Goal: Task Accomplishment & Management: Complete application form

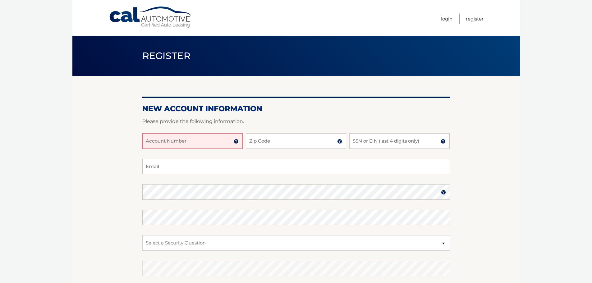
click at [164, 145] on input "Account Number" at bounding box center [192, 141] width 100 height 16
type input "44455998497"
click at [293, 140] on input "Zip Code" at bounding box center [296, 141] width 100 height 16
click at [274, 144] on input "Zip Code" at bounding box center [296, 141] width 100 height 16
type input "33014"
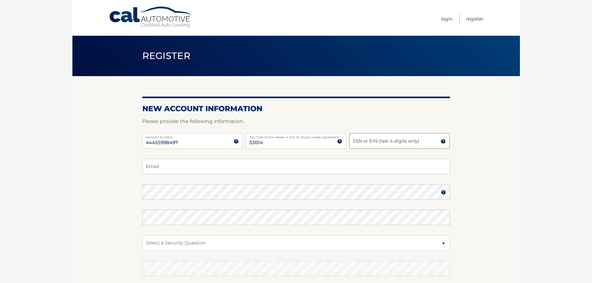
click at [409, 138] on input "SSN or EIN (last 4 digits only)" at bounding box center [399, 141] width 100 height 16
click at [370, 143] on input "SSN or EIN (last 4 digits only)" at bounding box center [399, 141] width 100 height 16
type input "9348"
click at [161, 168] on input "Email" at bounding box center [295, 167] width 307 height 16
type input "eiban723@gmail.com"
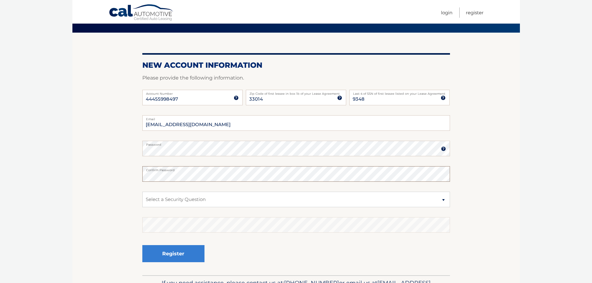
scroll to position [83, 0]
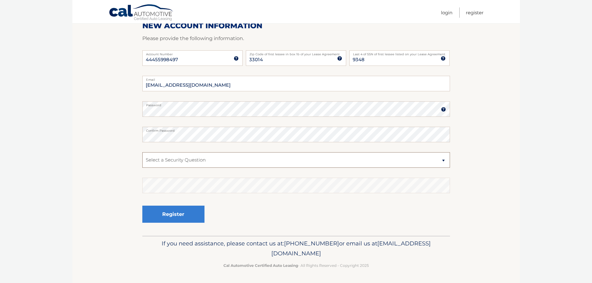
click at [191, 160] on select "Select a Security Question What was the name of your elementary school? What is…" at bounding box center [295, 160] width 307 height 16
select select "1"
click at [142, 152] on select "Select a Security Question What was the name of your elementary school? What is…" at bounding box center [295, 160] width 307 height 16
click at [177, 211] on button "Register" at bounding box center [173, 214] width 62 height 17
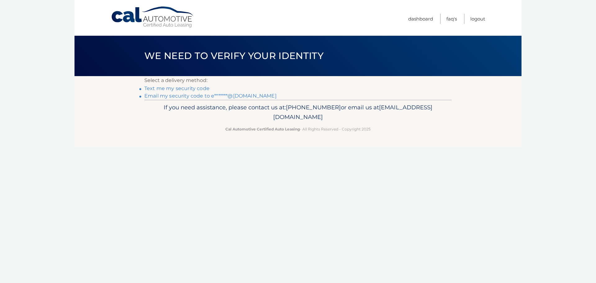
click at [192, 89] on link "Text me my security code" at bounding box center [176, 88] width 65 height 6
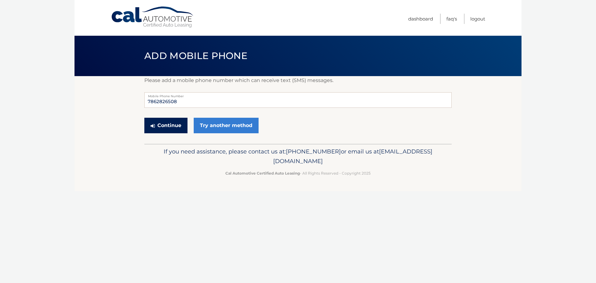
click at [167, 124] on button "Continue" at bounding box center [165, 126] width 43 height 16
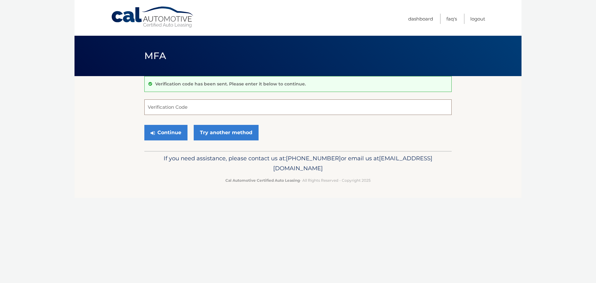
click at [187, 106] on input "Verification Code" at bounding box center [297, 107] width 307 height 16
click at [179, 109] on input "Verification Code" at bounding box center [297, 107] width 307 height 16
type input "567917"
click at [172, 134] on button "Continue" at bounding box center [165, 133] width 43 height 16
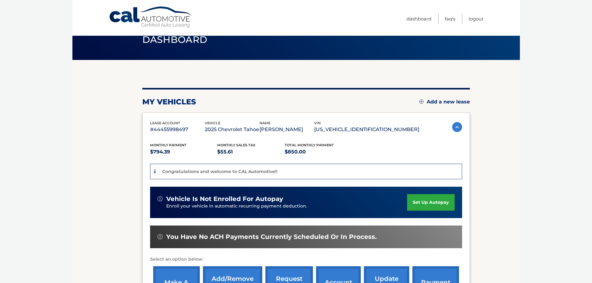
scroll to position [31, 0]
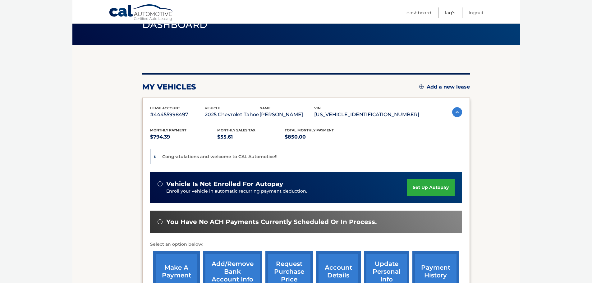
click at [432, 188] on link "set up autopay" at bounding box center [430, 187] width 47 height 16
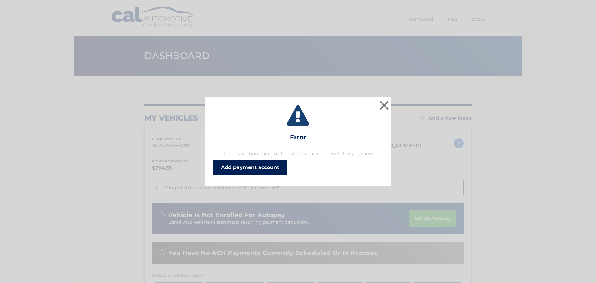
click at [263, 168] on link "Add payment account" at bounding box center [250, 167] width 75 height 15
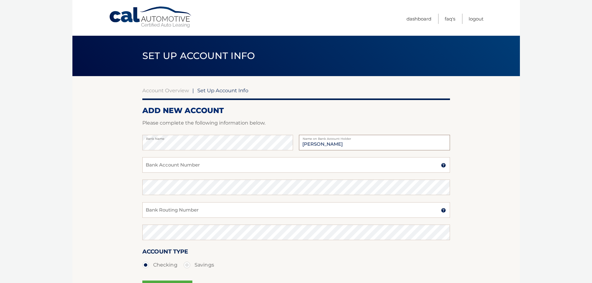
type input "[PERSON_NAME]"
click at [206, 165] on input "Bank Account Number" at bounding box center [295, 165] width 307 height 16
type input "881480677"
click at [110, 207] on section "Account Overview | Set Up Account Info ADD NEW ACCOUNT Please complete the foll…" at bounding box center [295, 194] width 447 height 237
type input "267084131"
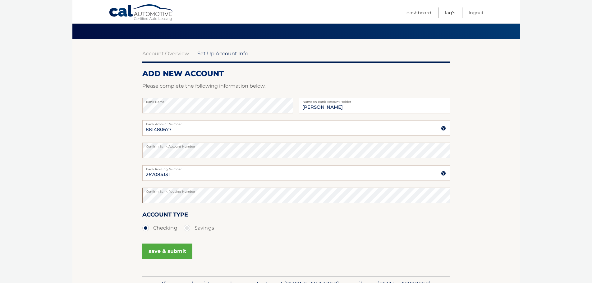
scroll to position [77, 0]
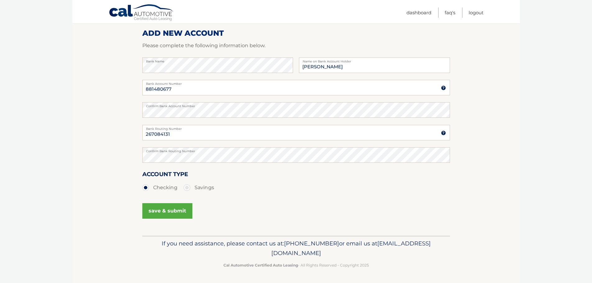
click at [169, 211] on button "save & submit" at bounding box center [167, 211] width 50 height 16
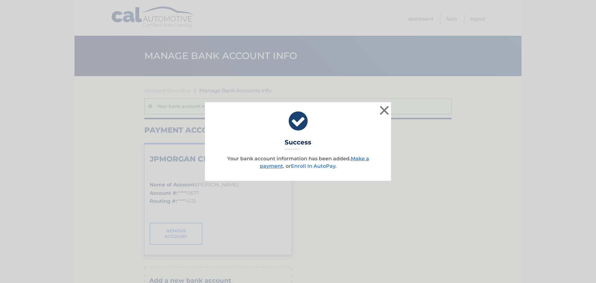
click at [320, 168] on link "Enroll In AutoPay" at bounding box center [313, 166] width 44 height 6
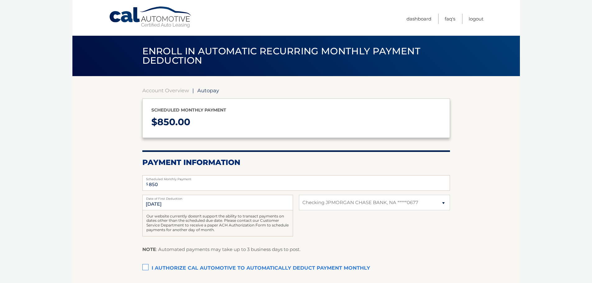
select select "NGEwOGE2ZmUtNDgwZi00ODYzLTlhZjctMTcyODhiMDI2ODBk"
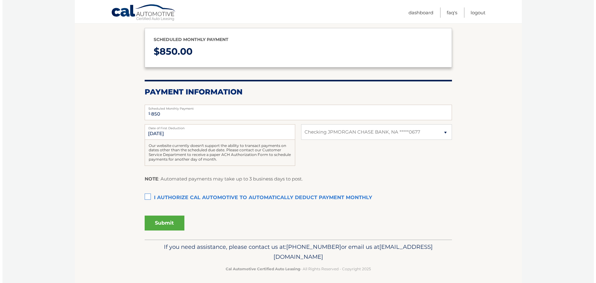
scroll to position [74, 0]
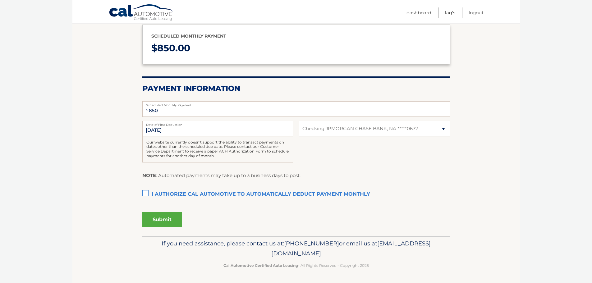
click at [247, 193] on label "I authorize cal automotive to automatically deduct payment monthly This checkbo…" at bounding box center [295, 194] width 307 height 12
click at [0, 0] on input "I authorize cal automotive to automatically deduct payment monthly This checkbo…" at bounding box center [0, 0] width 0 height 0
click at [216, 128] on input "9/15/2025" at bounding box center [217, 129] width 151 height 16
click at [274, 129] on input "9/15/2025" at bounding box center [217, 129] width 151 height 16
click at [268, 148] on div "Our website currently doesn't support the ability to transact payments on dates…" at bounding box center [217, 149] width 151 height 26
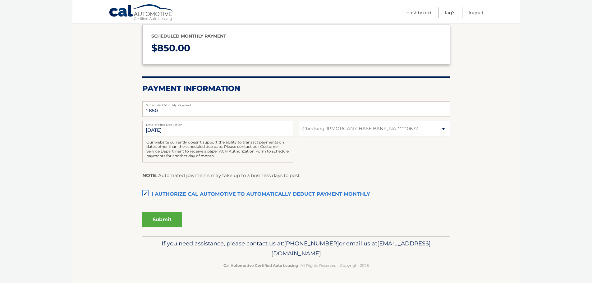
click at [161, 218] on button "Submit" at bounding box center [162, 219] width 40 height 15
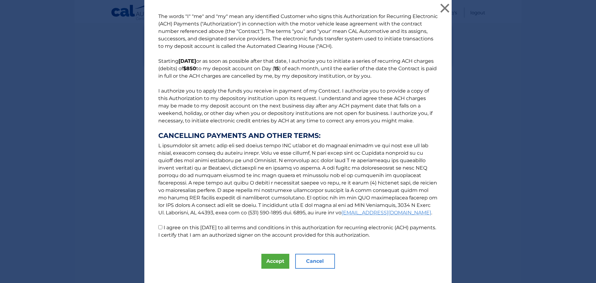
click at [195, 228] on label "I agree on this 09/02/2025 to all terms and conditions in this authorization fo…" at bounding box center [297, 230] width 278 height 13
click at [162, 228] on input "I agree on this 09/02/2025 to all terms and conditions in this authorization fo…" at bounding box center [160, 227] width 4 height 4
checkbox input "true"
click at [268, 265] on button "Accept" at bounding box center [275, 261] width 28 height 15
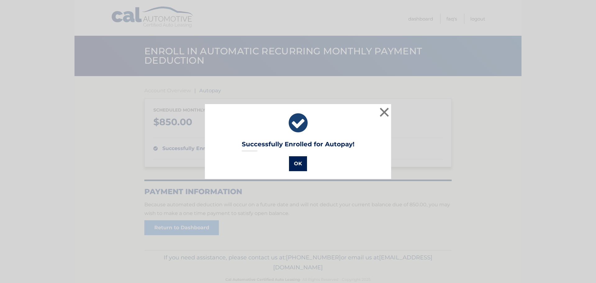
click at [293, 163] on button "OK" at bounding box center [298, 163] width 18 height 15
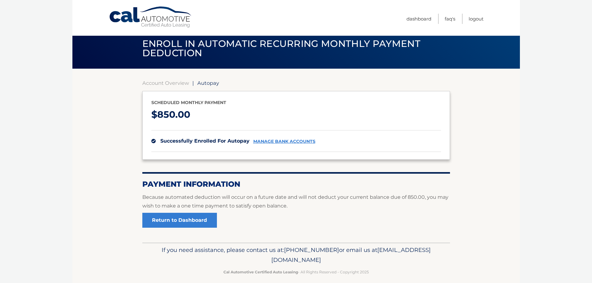
scroll to position [14, 0]
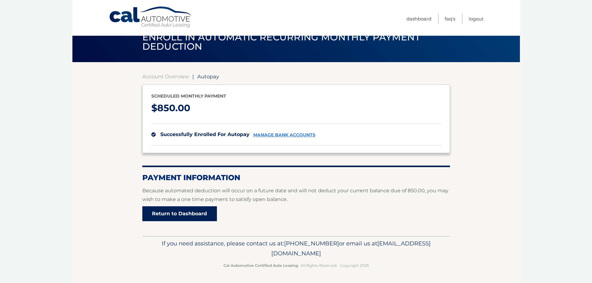
click at [188, 211] on link "Return to Dashboard" at bounding box center [179, 213] width 75 height 15
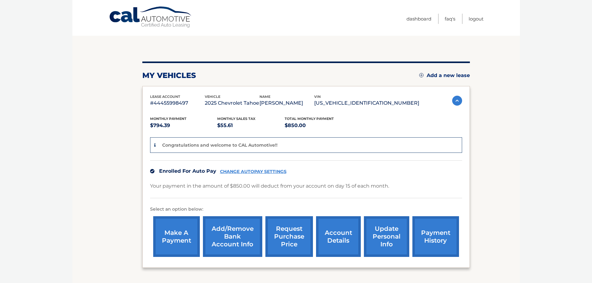
scroll to position [93, 0]
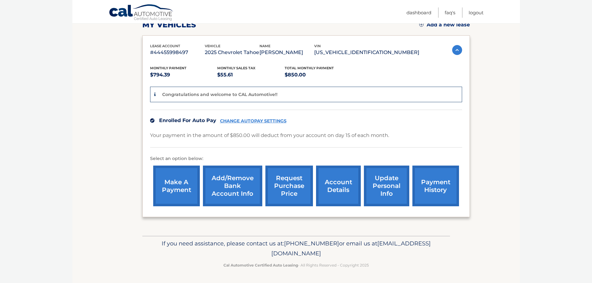
click at [345, 183] on link "account details" at bounding box center [338, 185] width 45 height 41
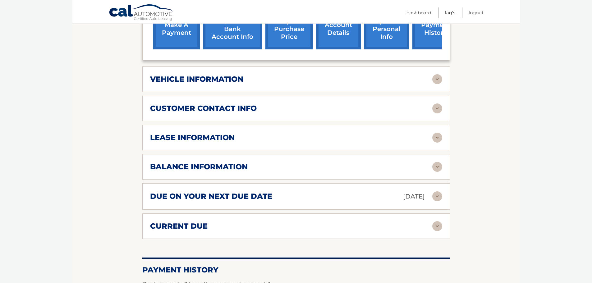
scroll to position [248, 0]
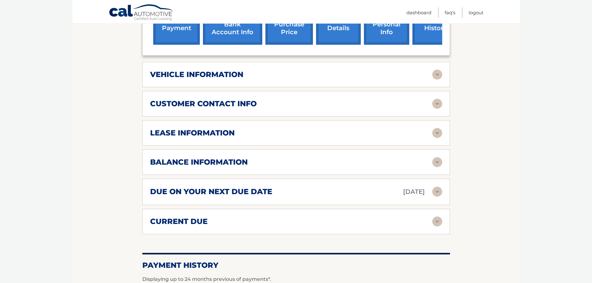
click at [436, 70] on img at bounding box center [437, 75] width 10 height 10
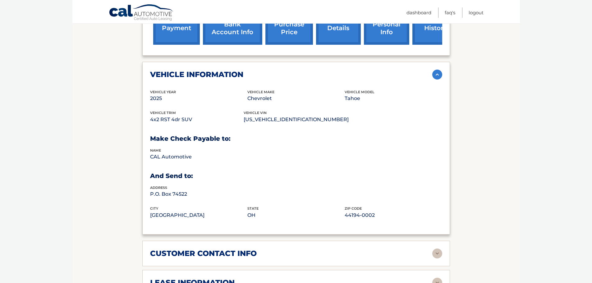
click at [436, 70] on img at bounding box center [437, 75] width 10 height 10
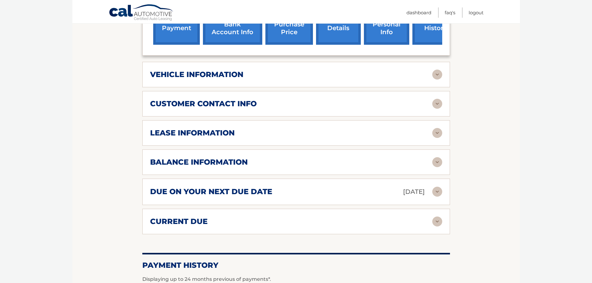
click at [434, 99] on img at bounding box center [437, 104] width 10 height 10
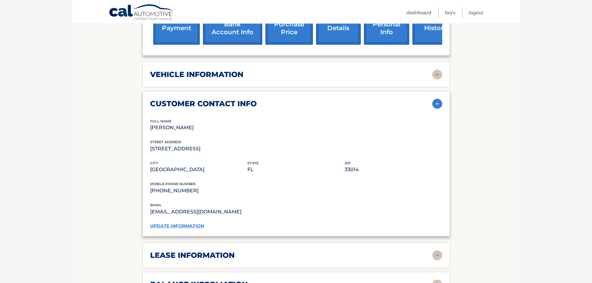
click at [434, 99] on img at bounding box center [437, 104] width 10 height 10
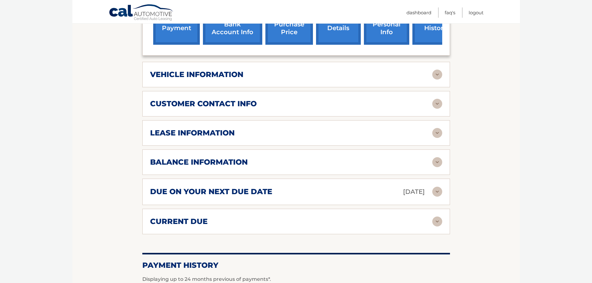
click at [435, 139] on div "lease account #44455998497 vehicle 2025 Chevrolet Tahoe name [PERSON_NAME] vin …" at bounding box center [295, 61] width 307 height 346
click at [435, 129] on div "lease information Contract Start Date [DATE] Term 39 Maturity Date [DATE] Start…" at bounding box center [295, 132] width 307 height 25
click at [437, 128] on img at bounding box center [437, 133] width 10 height 10
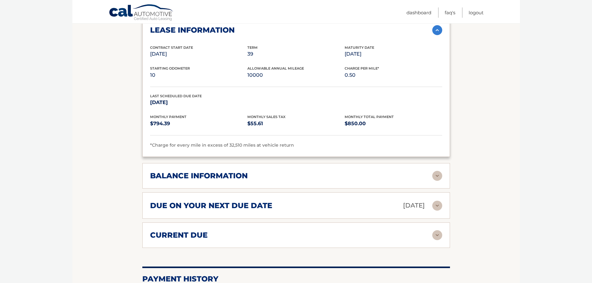
scroll to position [373, 0]
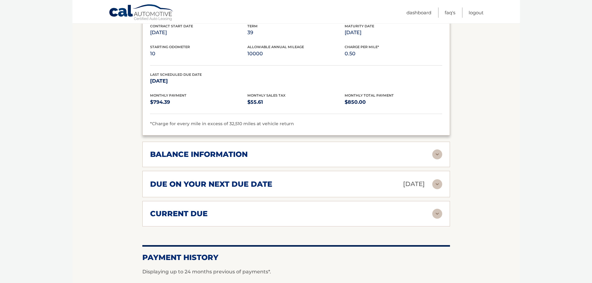
click at [441, 149] on img at bounding box center [437, 154] width 10 height 10
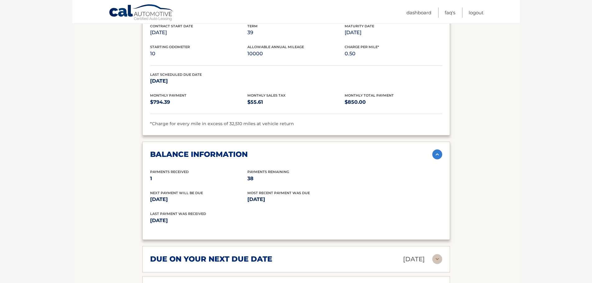
click at [441, 149] on img at bounding box center [437, 154] width 10 height 10
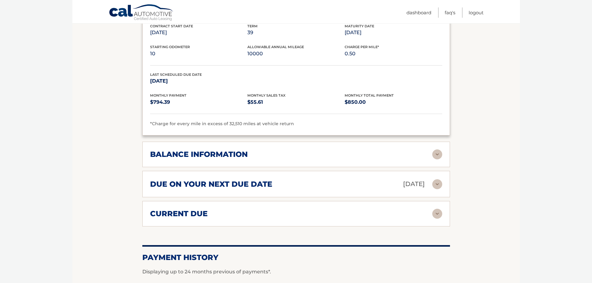
click at [438, 179] on img at bounding box center [437, 184] width 10 height 10
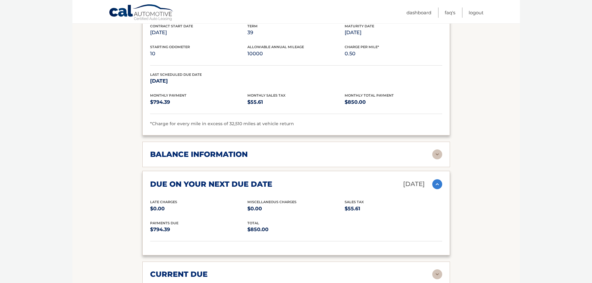
click at [438, 179] on img at bounding box center [437, 184] width 10 height 10
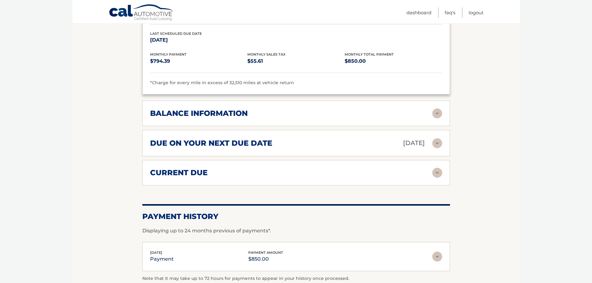
scroll to position [471, 0]
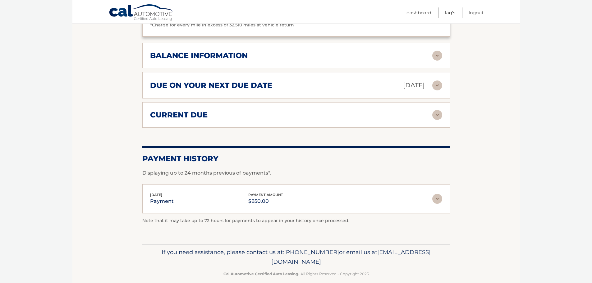
click at [437, 110] on img at bounding box center [437, 115] width 10 height 10
